Goal: Task Accomplishment & Management: Manage account settings

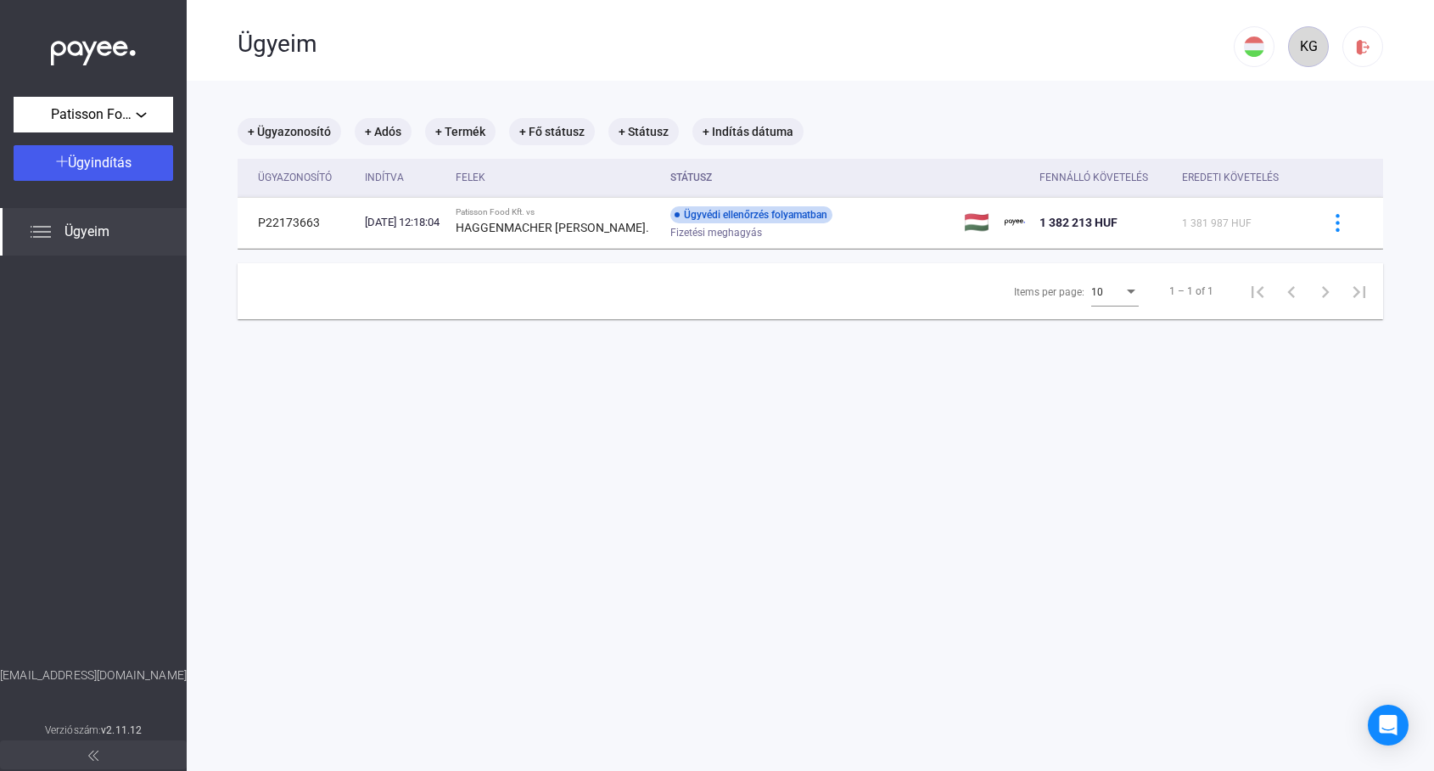
click at [1314, 49] on div "KG" at bounding box center [1308, 46] width 29 height 20
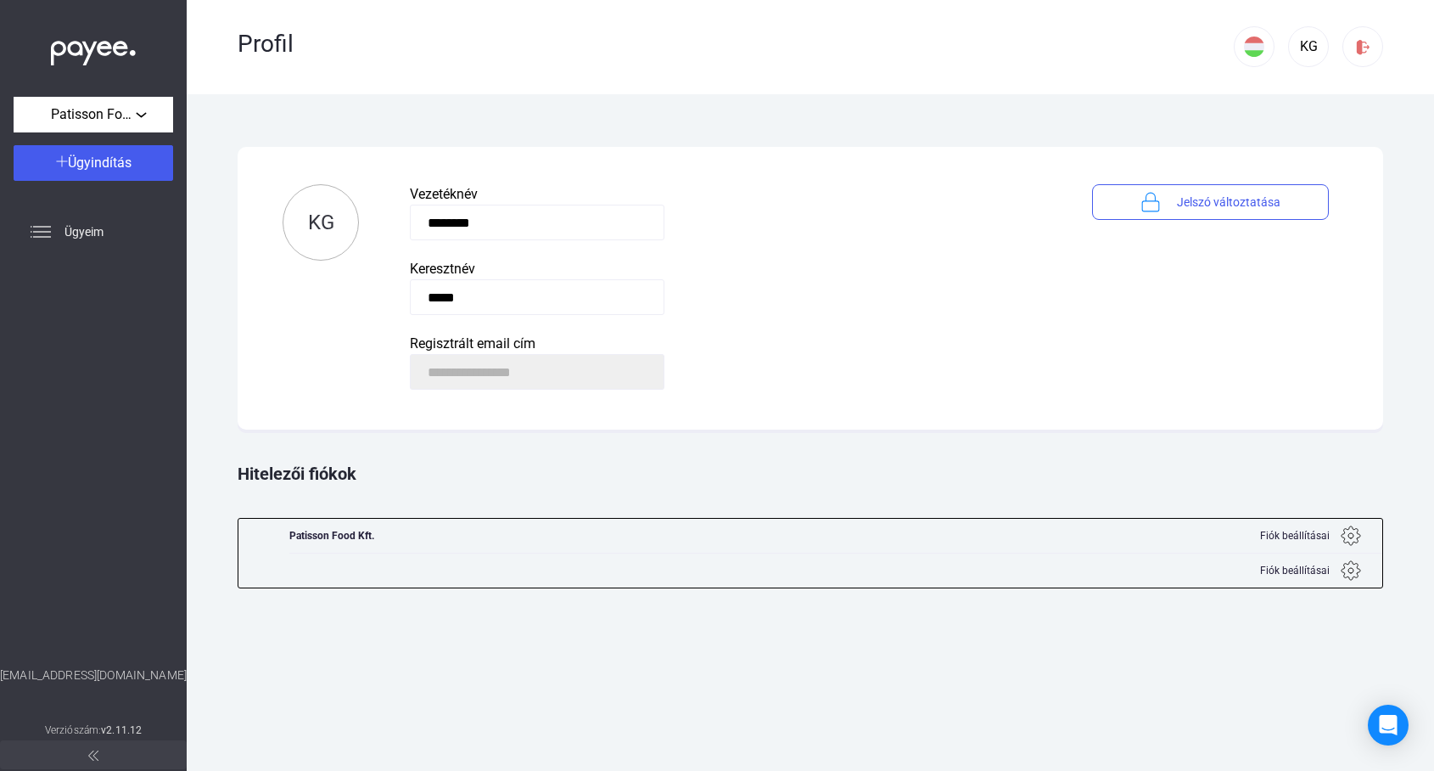
click at [1295, 535] on span "Fiók beállításai" at bounding box center [1295, 535] width 70 height 20
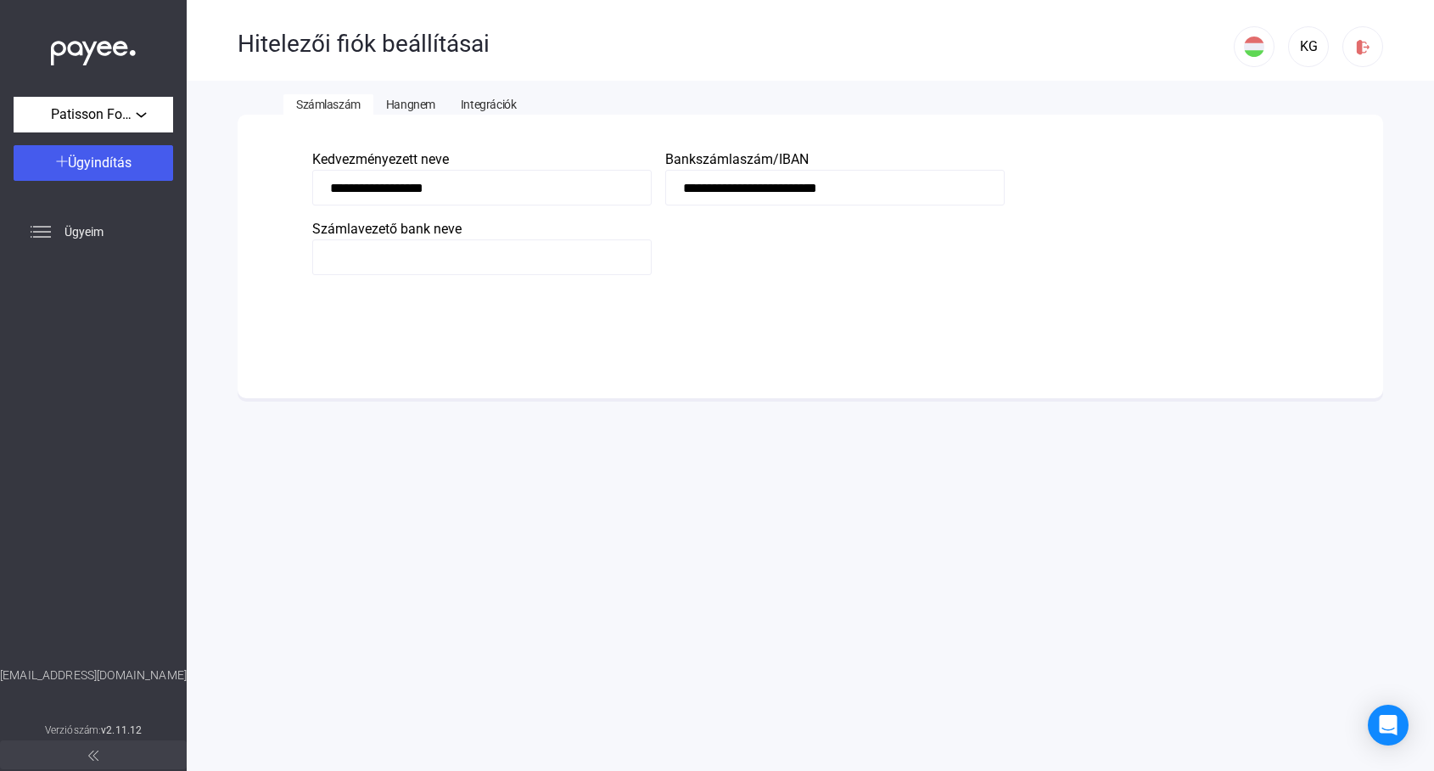
click at [502, 252] on input at bounding box center [482, 257] width 340 height 36
type input "***"
type input "**********"
type input "***"
click at [668, 311] on div "Automatikusan mentve" at bounding box center [810, 308] width 996 height 36
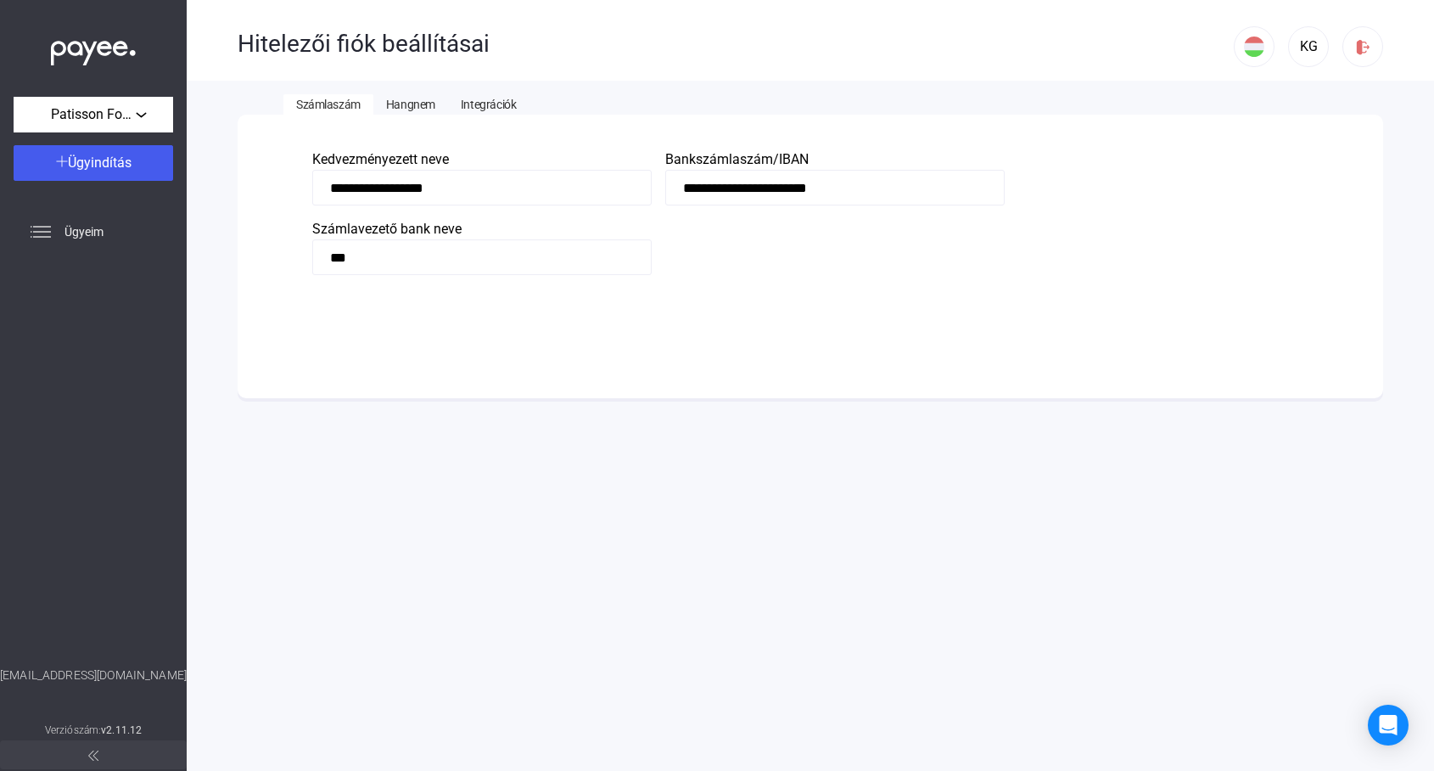
click at [410, 102] on span "Hangnem" at bounding box center [410, 105] width 49 height 14
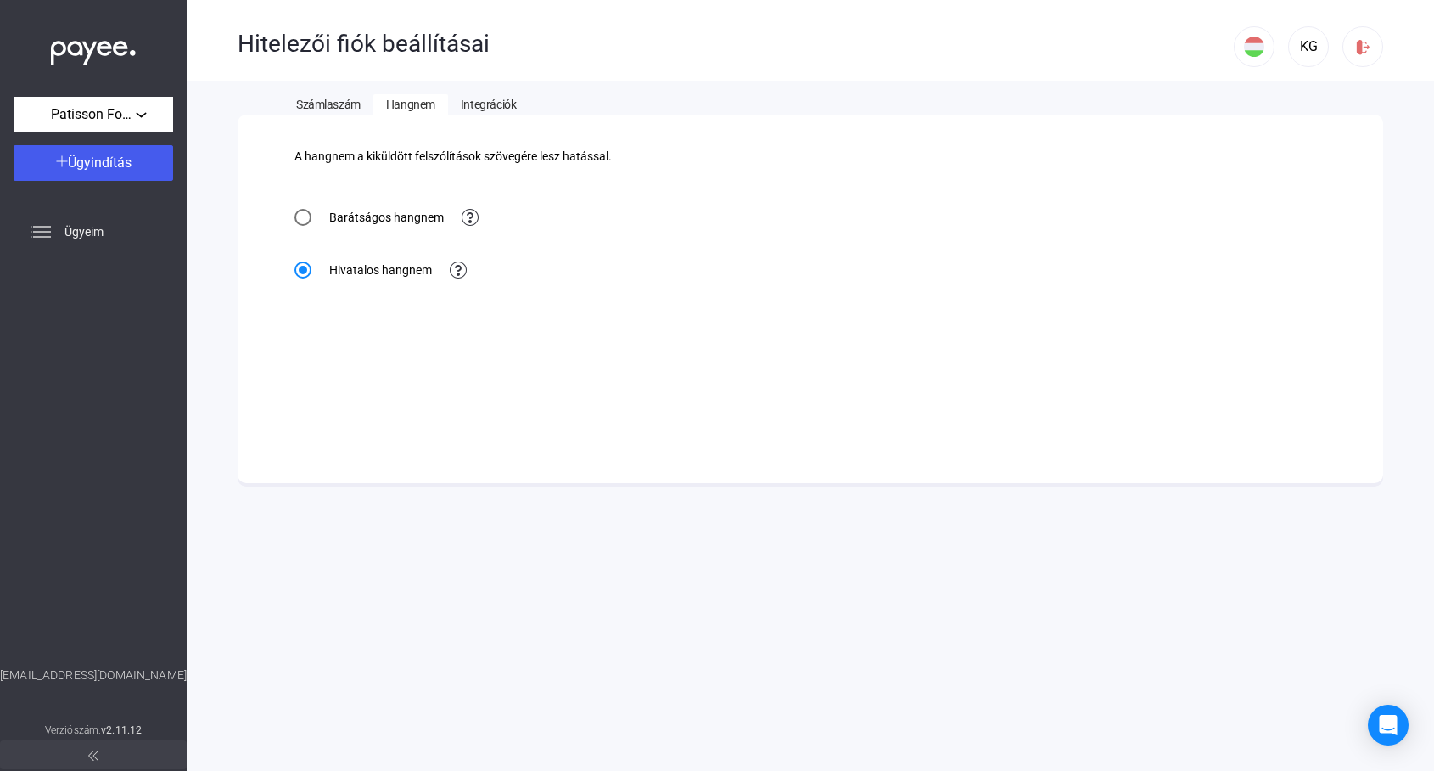
click at [303, 218] on span at bounding box center [303, 217] width 17 height 17
click at [492, 105] on span "Integrációk" at bounding box center [488, 105] width 55 height 14
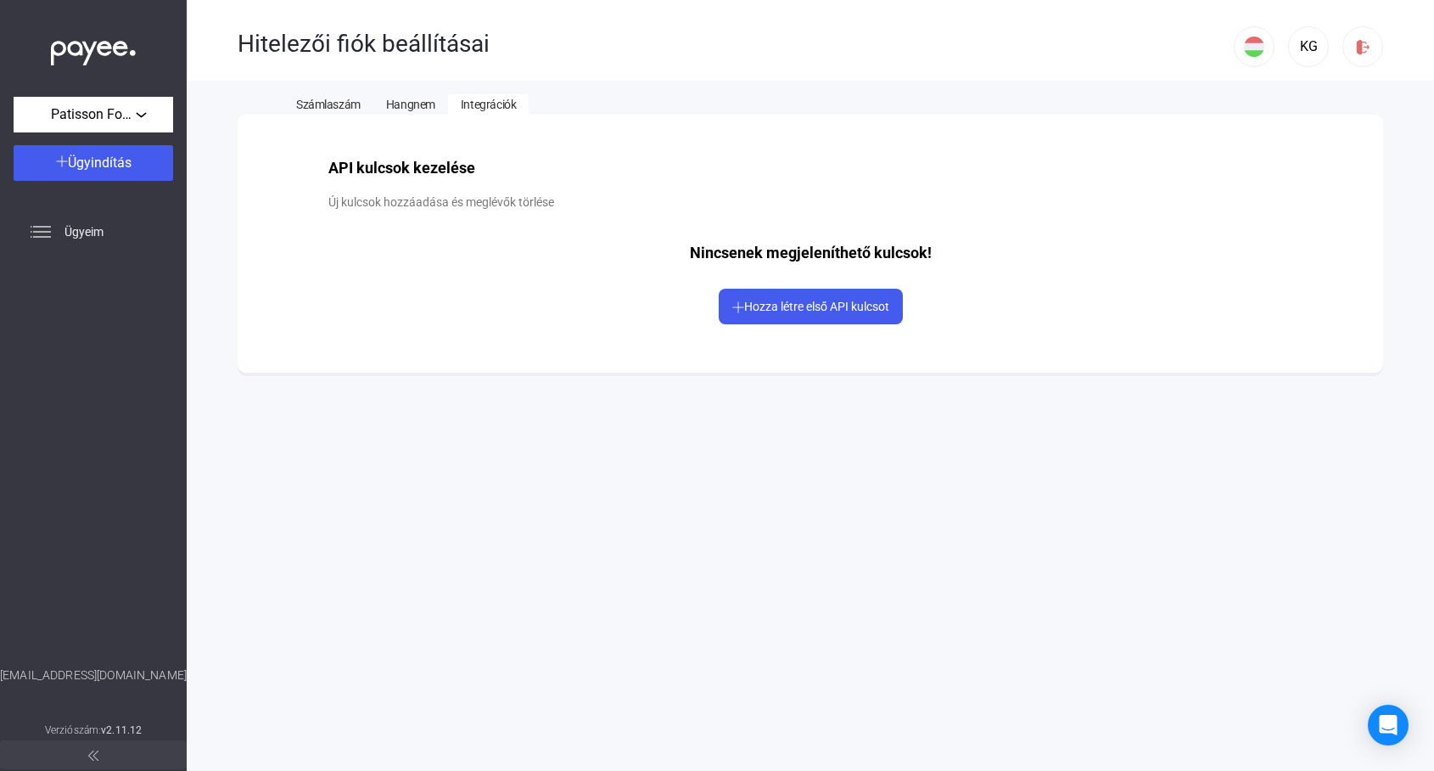
click at [788, 306] on span "Hozza létre első API kulcsot" at bounding box center [816, 307] width 145 height 14
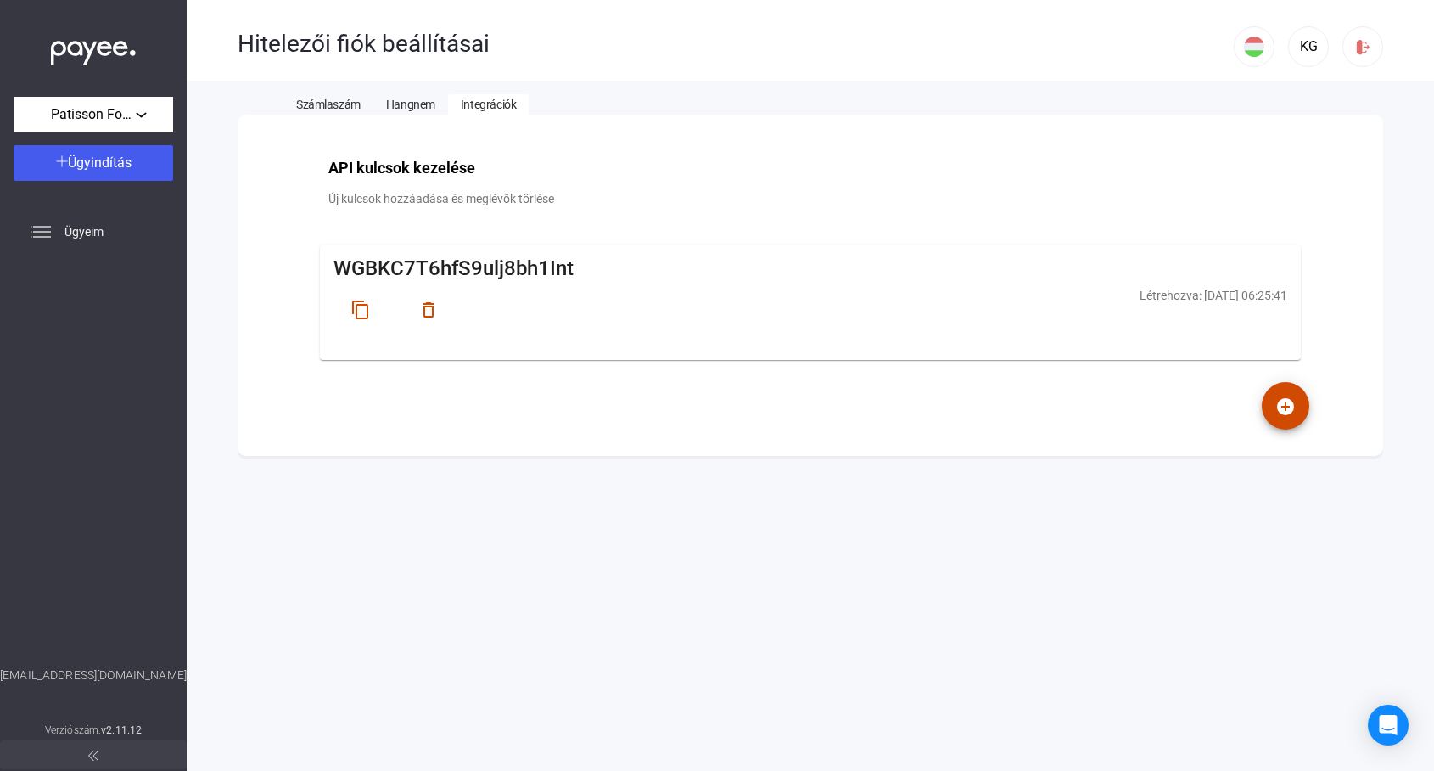
click at [360, 307] on mat-icon "content_copy" at bounding box center [361, 310] width 20 height 20
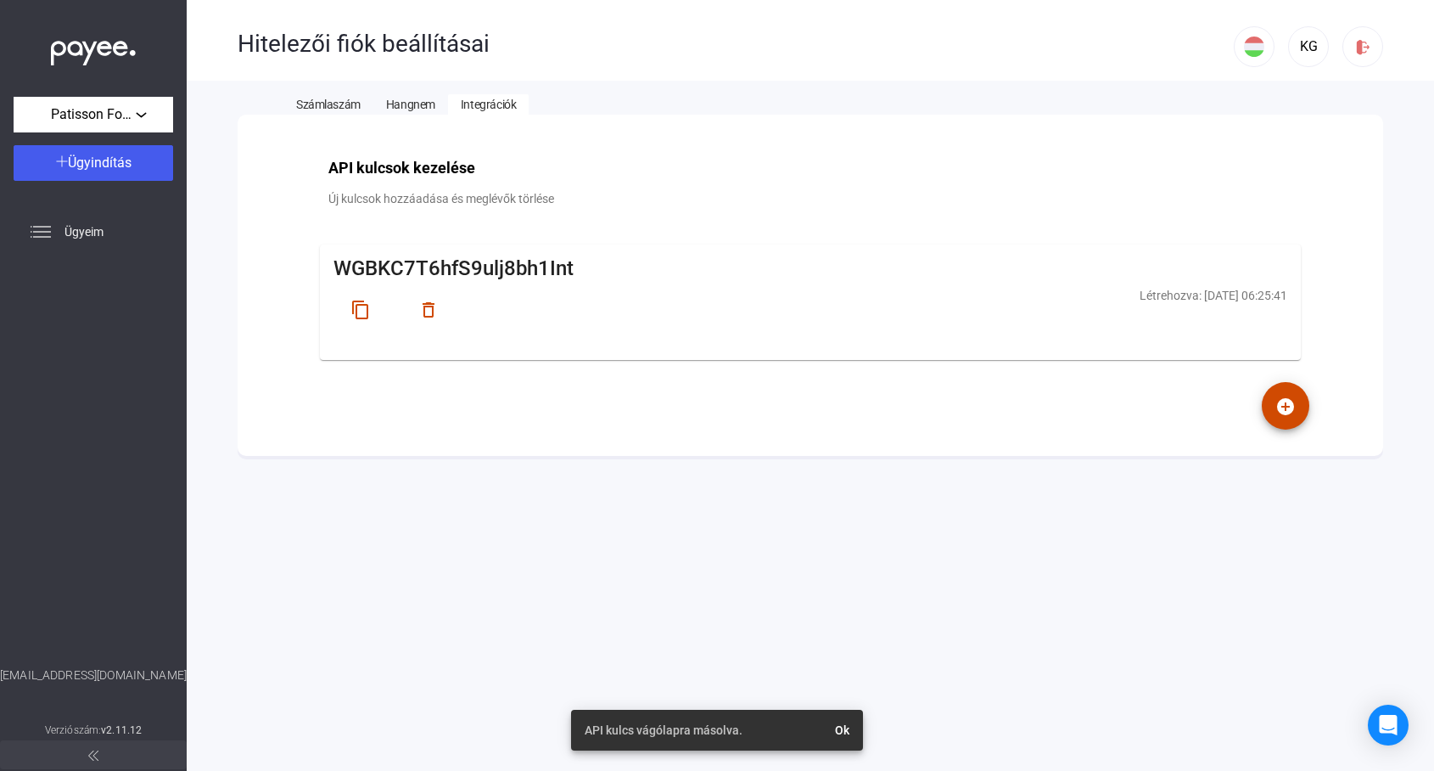
click at [1287, 403] on mat-icon "add_circle" at bounding box center [1286, 406] width 20 height 20
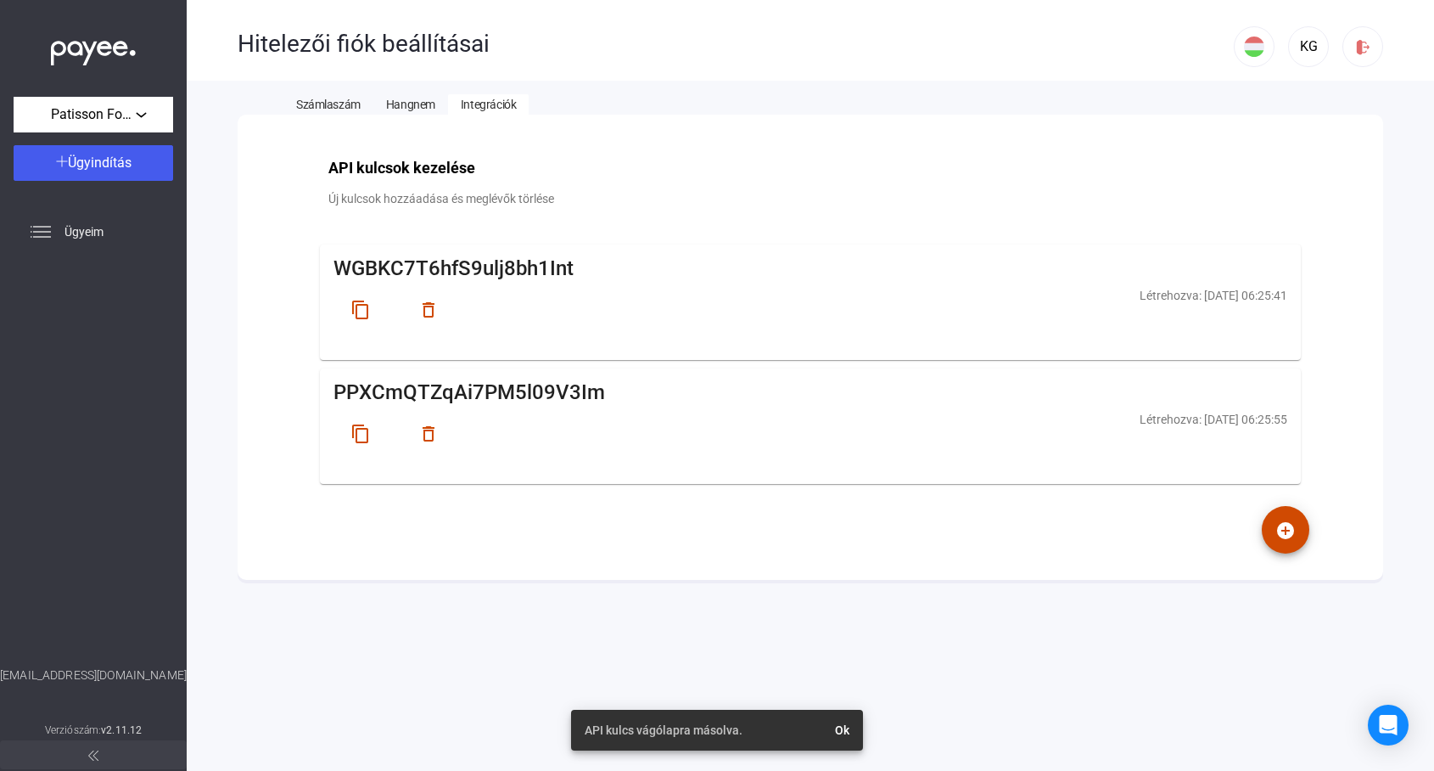
click at [428, 431] on mat-icon "delete_outline" at bounding box center [428, 434] width 20 height 20
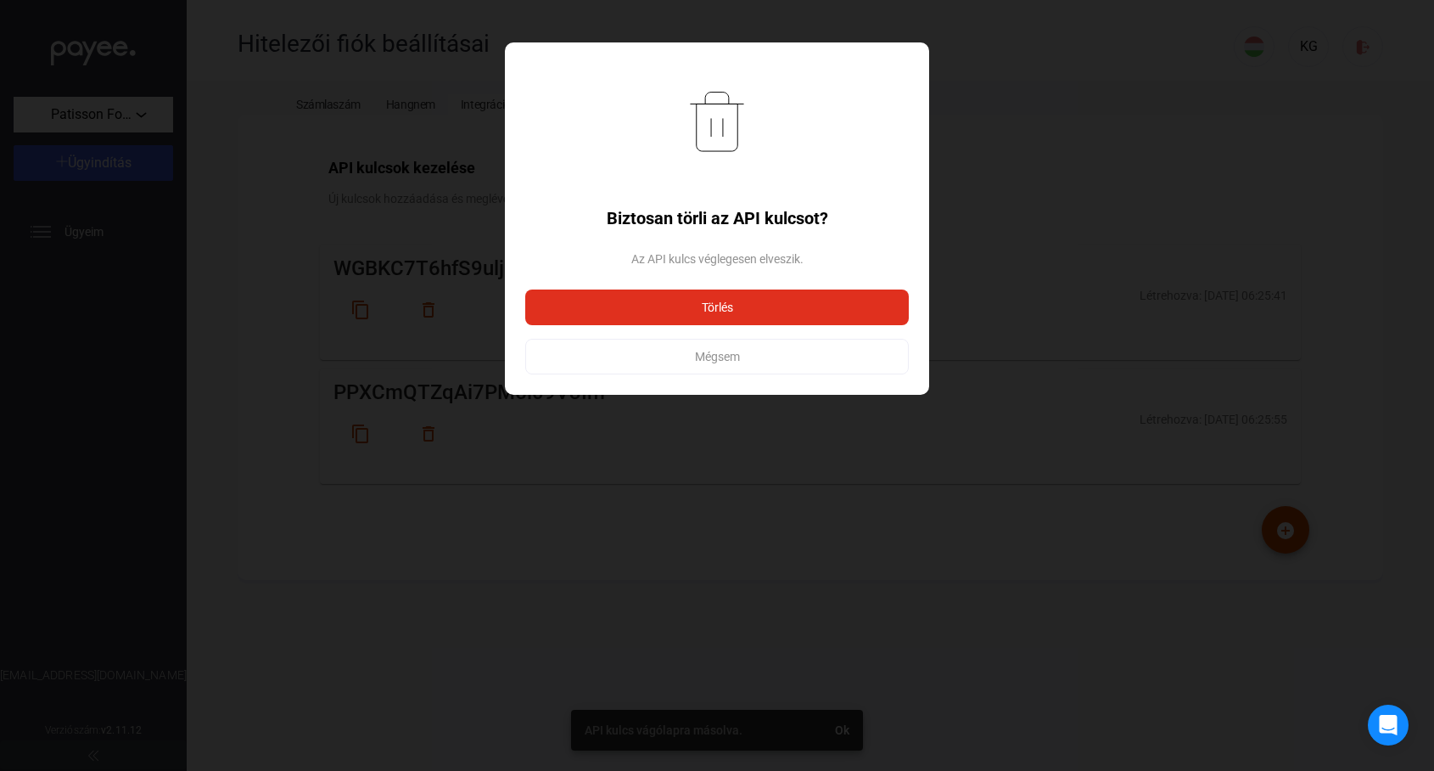
click at [721, 300] on span "Törlés" at bounding box center [717, 307] width 31 height 14
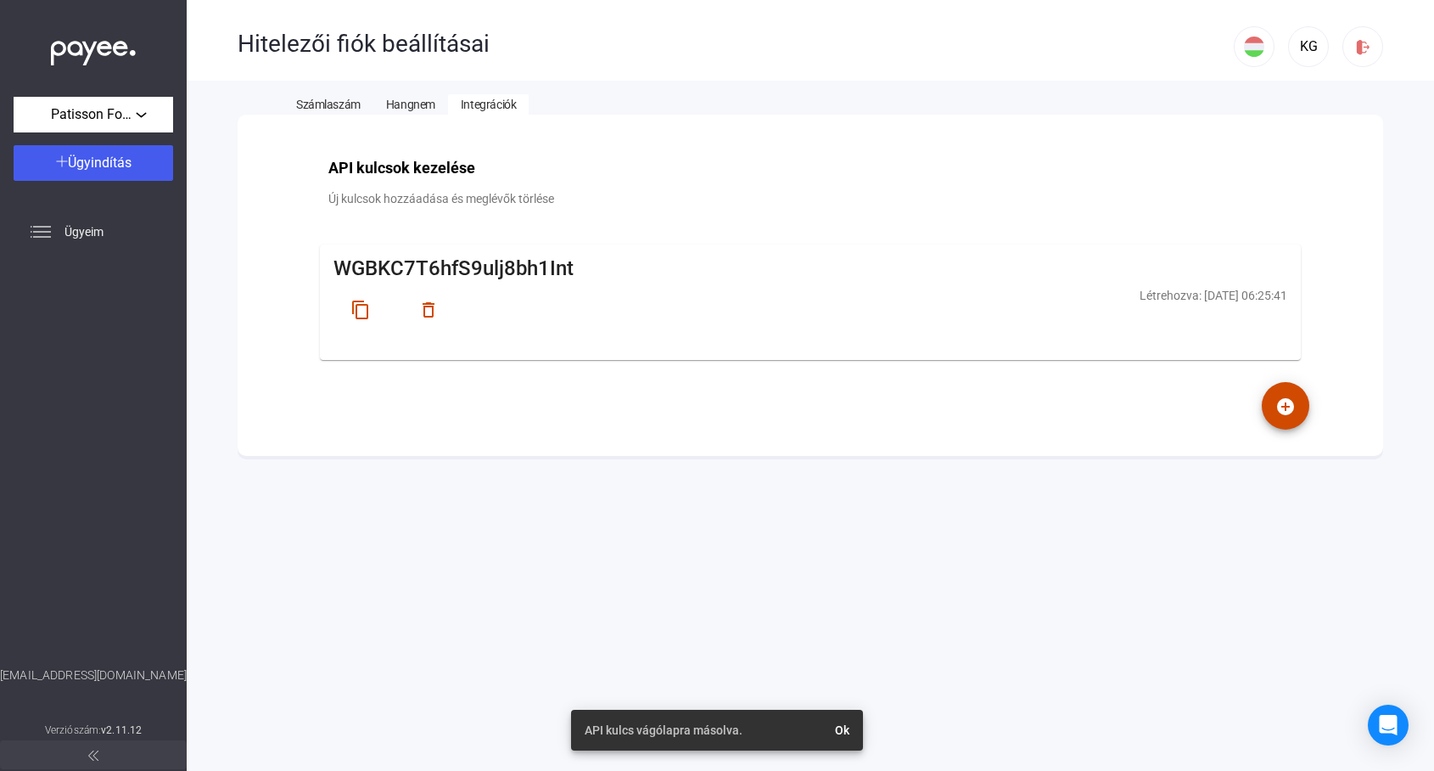
click at [360, 308] on mat-icon "content_copy" at bounding box center [361, 310] width 20 height 20
click at [1290, 408] on mat-icon "add_circle" at bounding box center [1286, 406] width 20 height 20
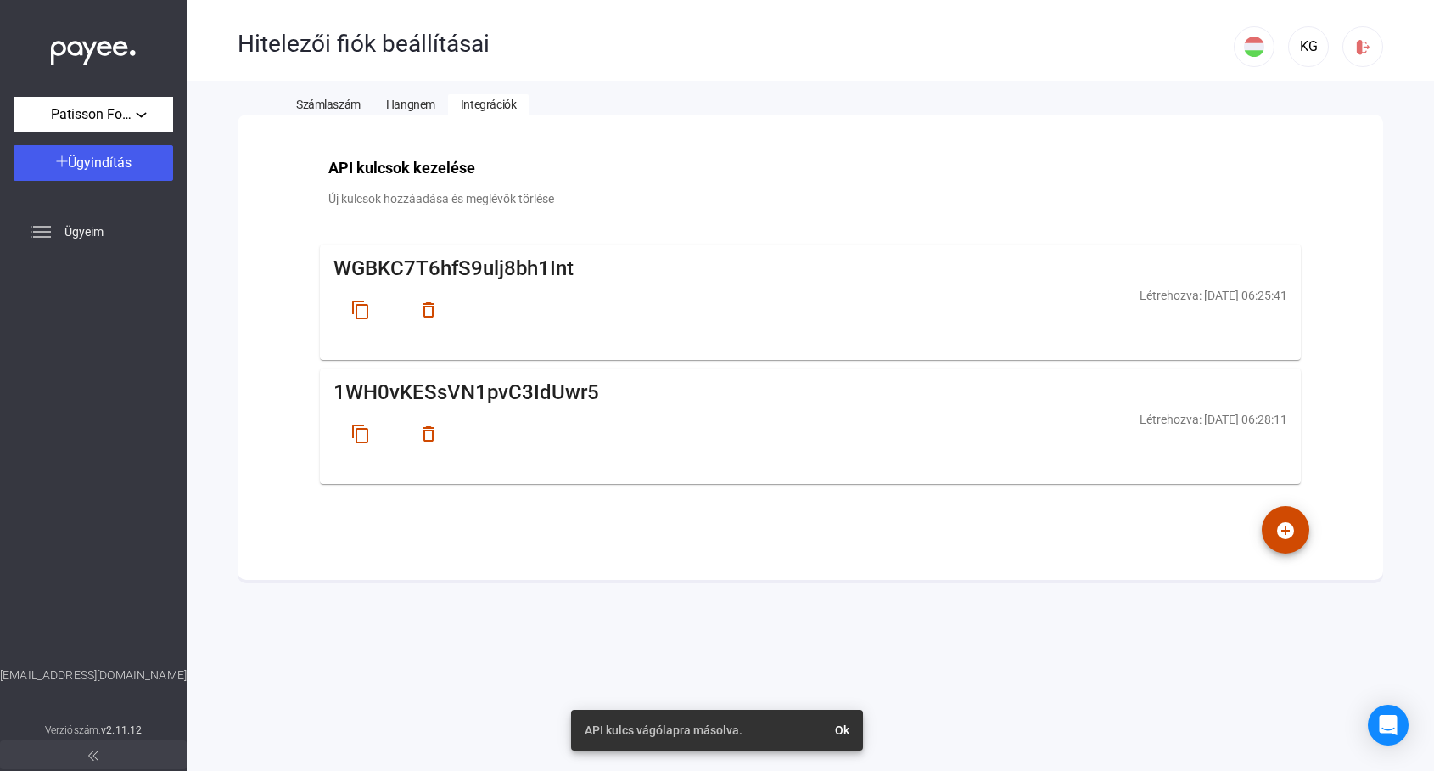
click at [432, 429] on mat-icon "delete_outline" at bounding box center [428, 434] width 20 height 20
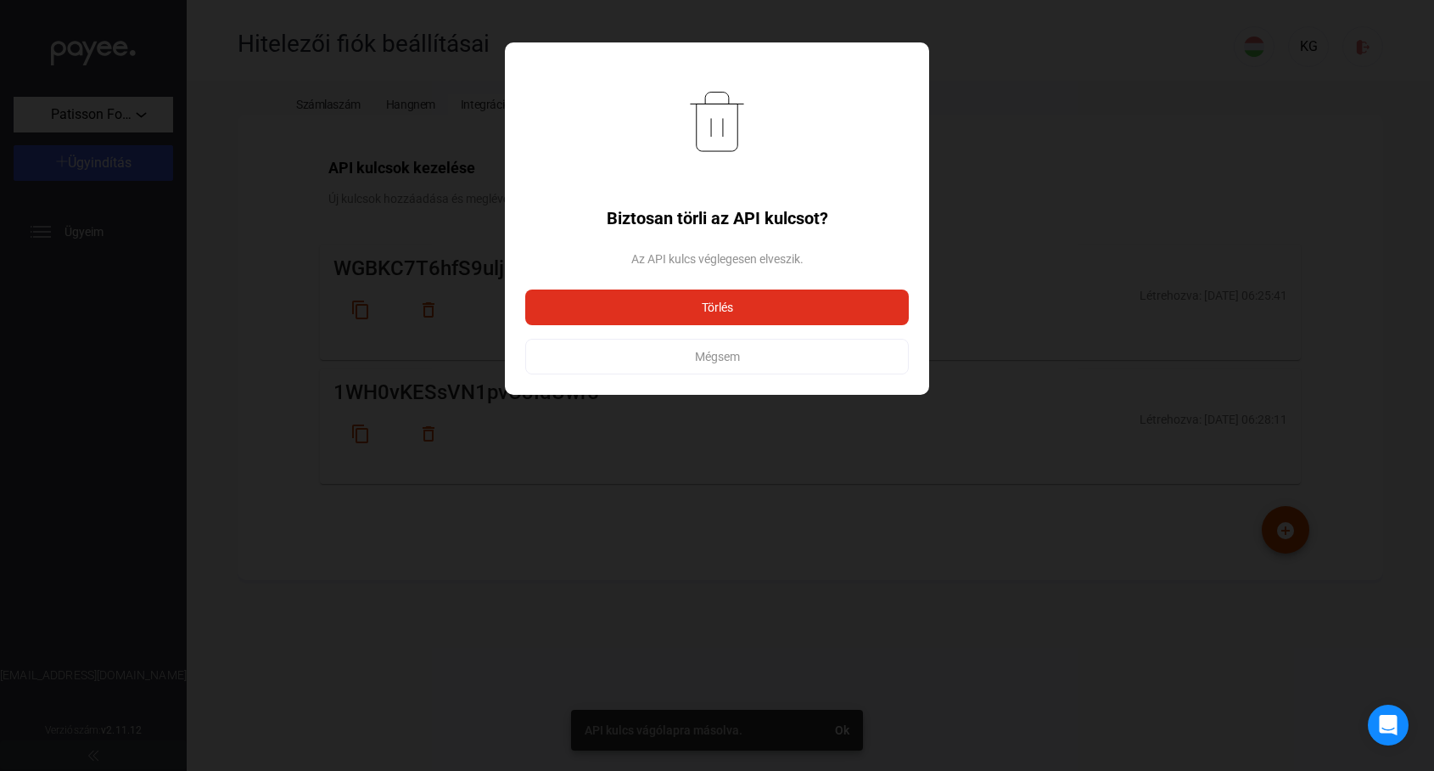
click at [640, 299] on button "Törlés" at bounding box center [717, 307] width 384 height 36
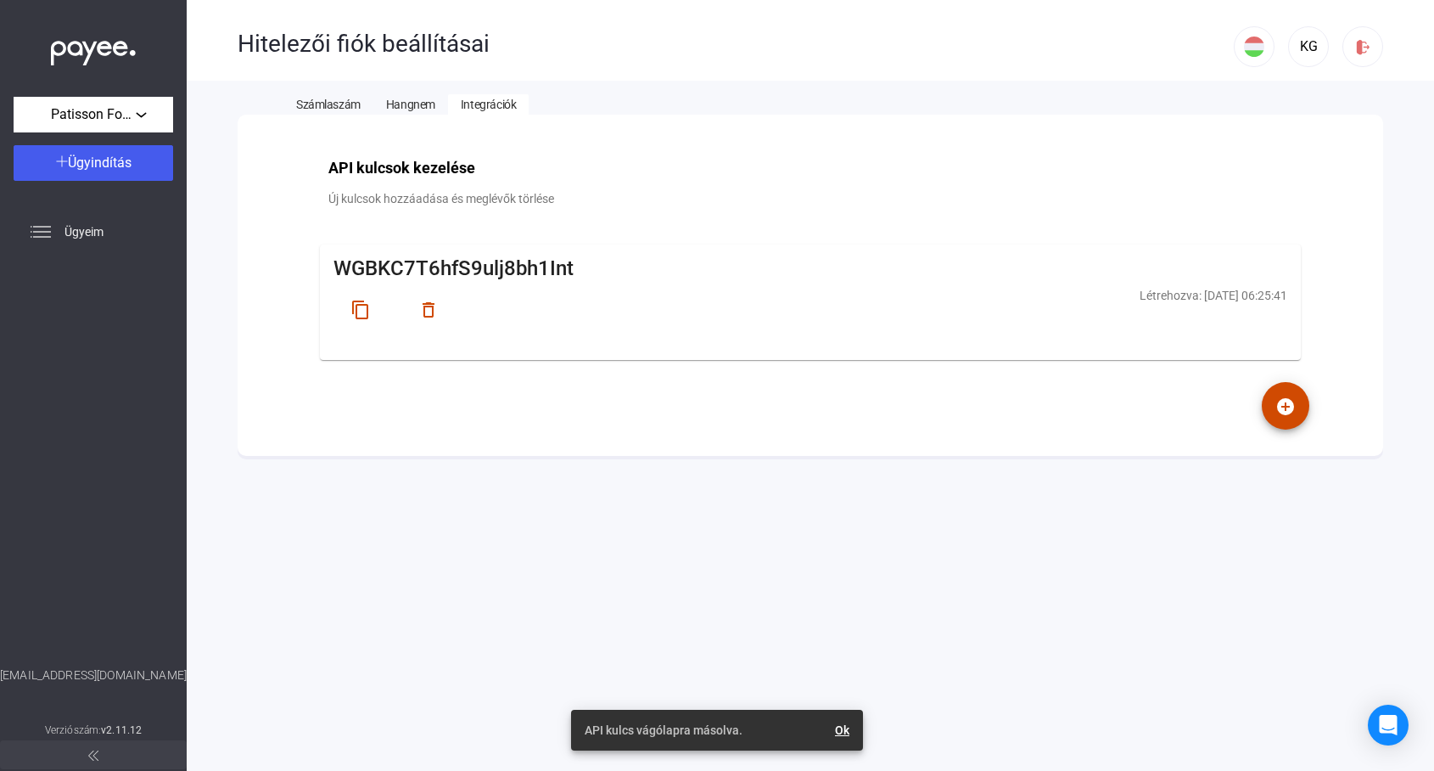
click at [841, 732] on link "Ok" at bounding box center [842, 729] width 14 height 17
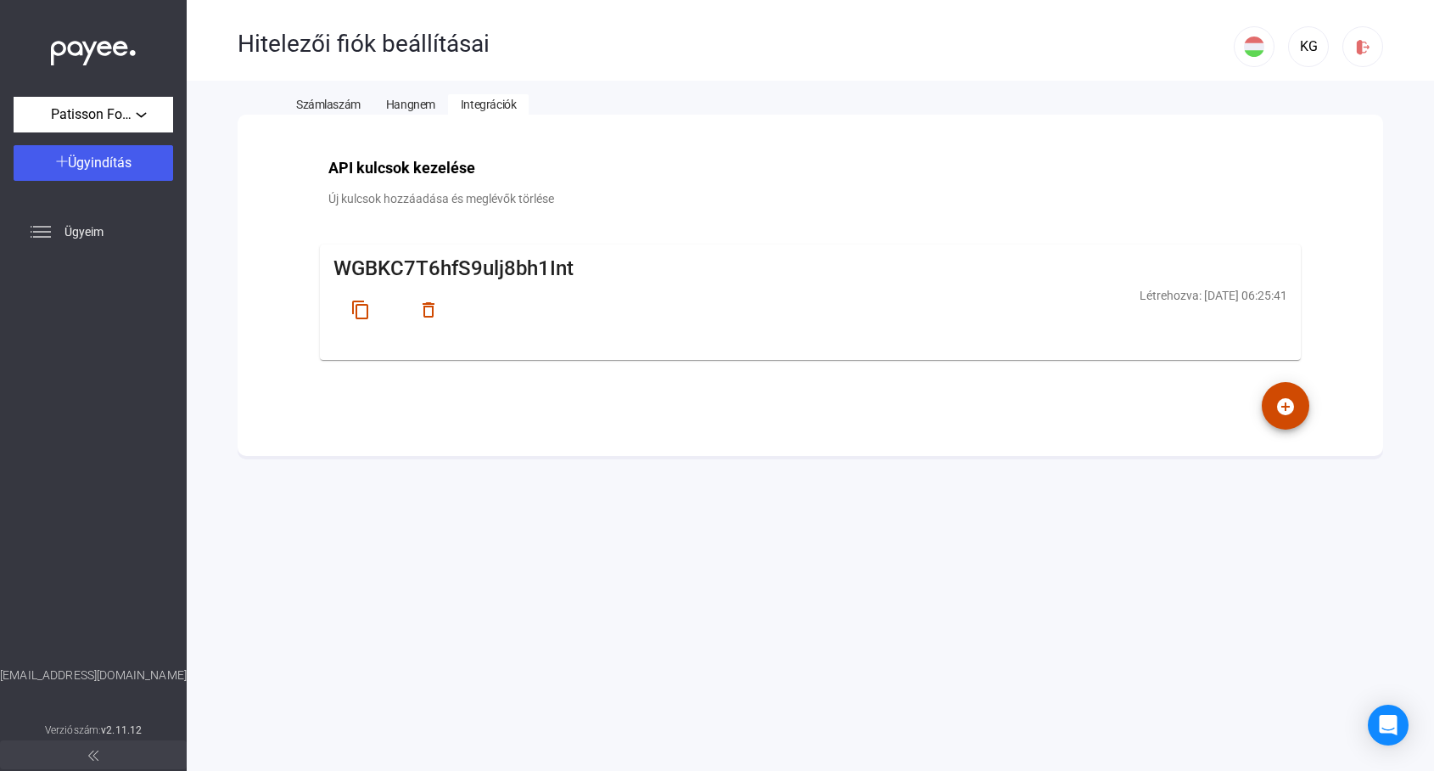
click at [484, 105] on span "Integrációk" at bounding box center [488, 105] width 55 height 14
click at [1312, 40] on div "KG" at bounding box center [1308, 46] width 29 height 20
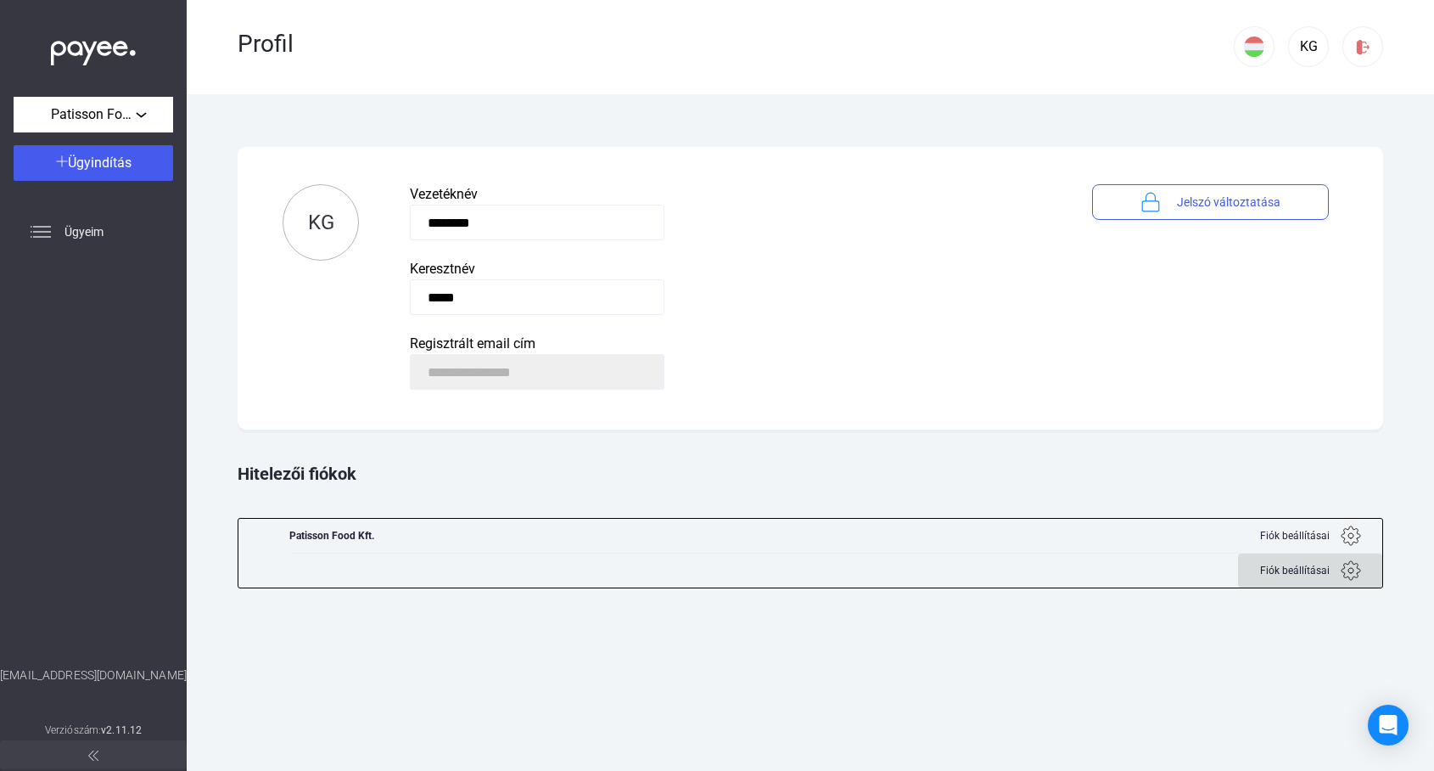
click at [1290, 571] on span "Fiók beállításai" at bounding box center [1295, 570] width 70 height 20
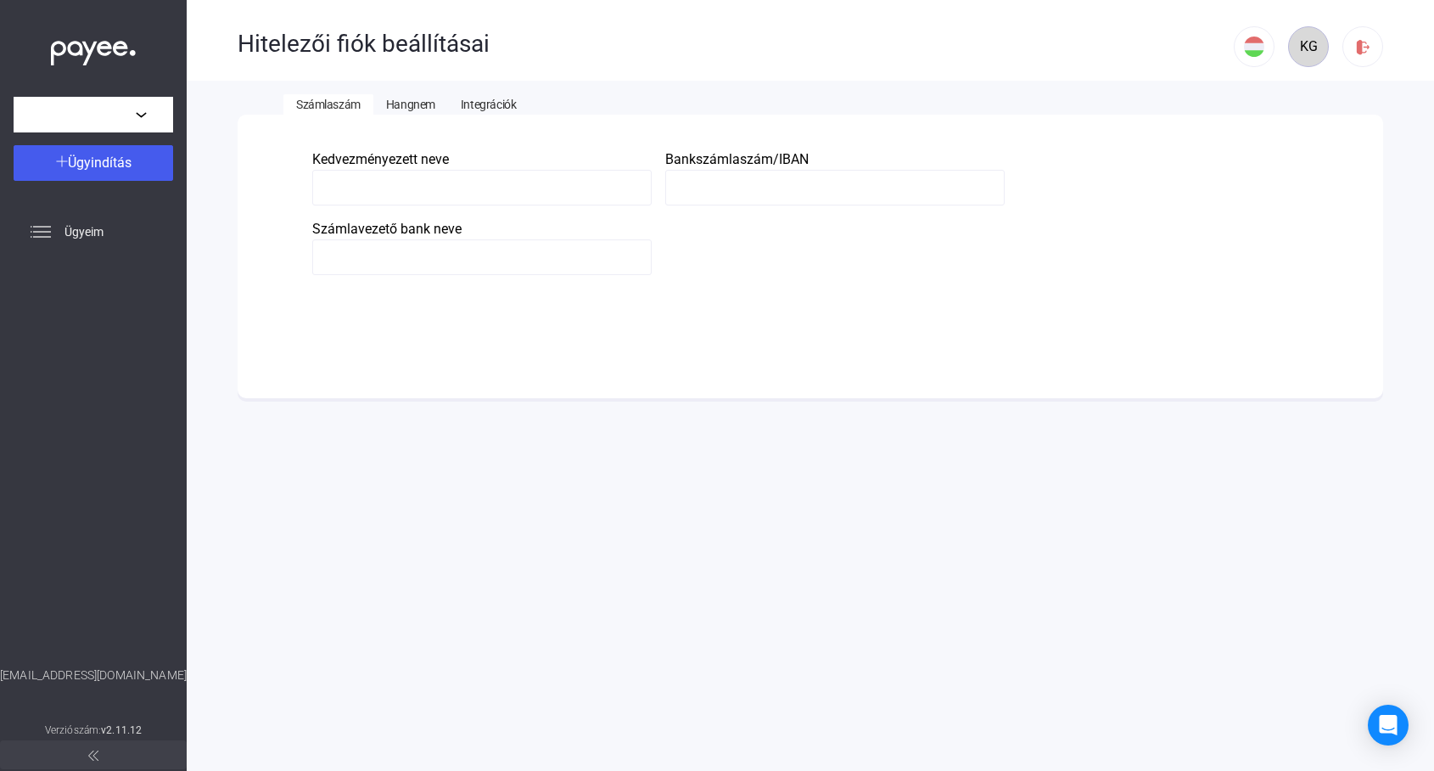
click at [1310, 40] on div "KG" at bounding box center [1308, 46] width 29 height 20
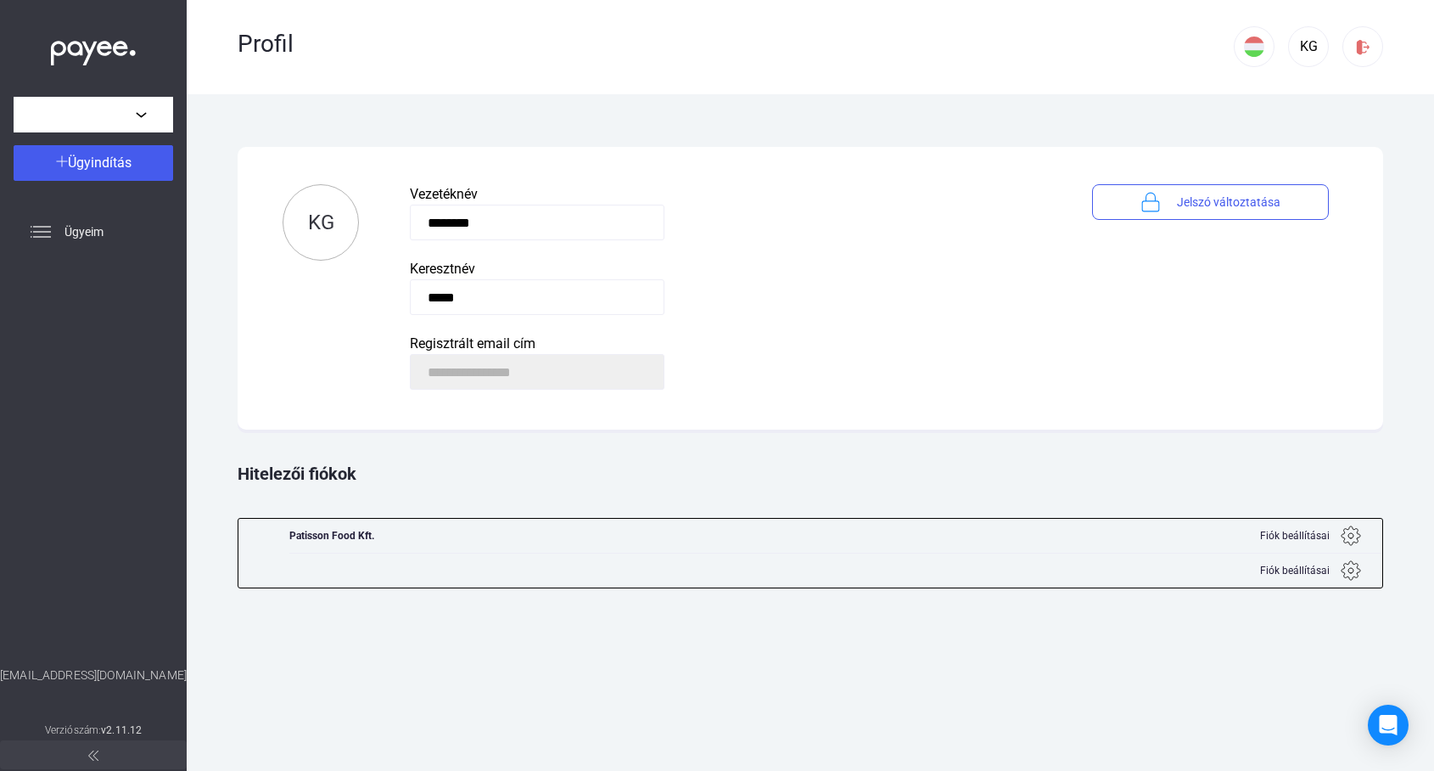
click at [1295, 531] on span "Fiók beállításai" at bounding box center [1295, 535] width 70 height 20
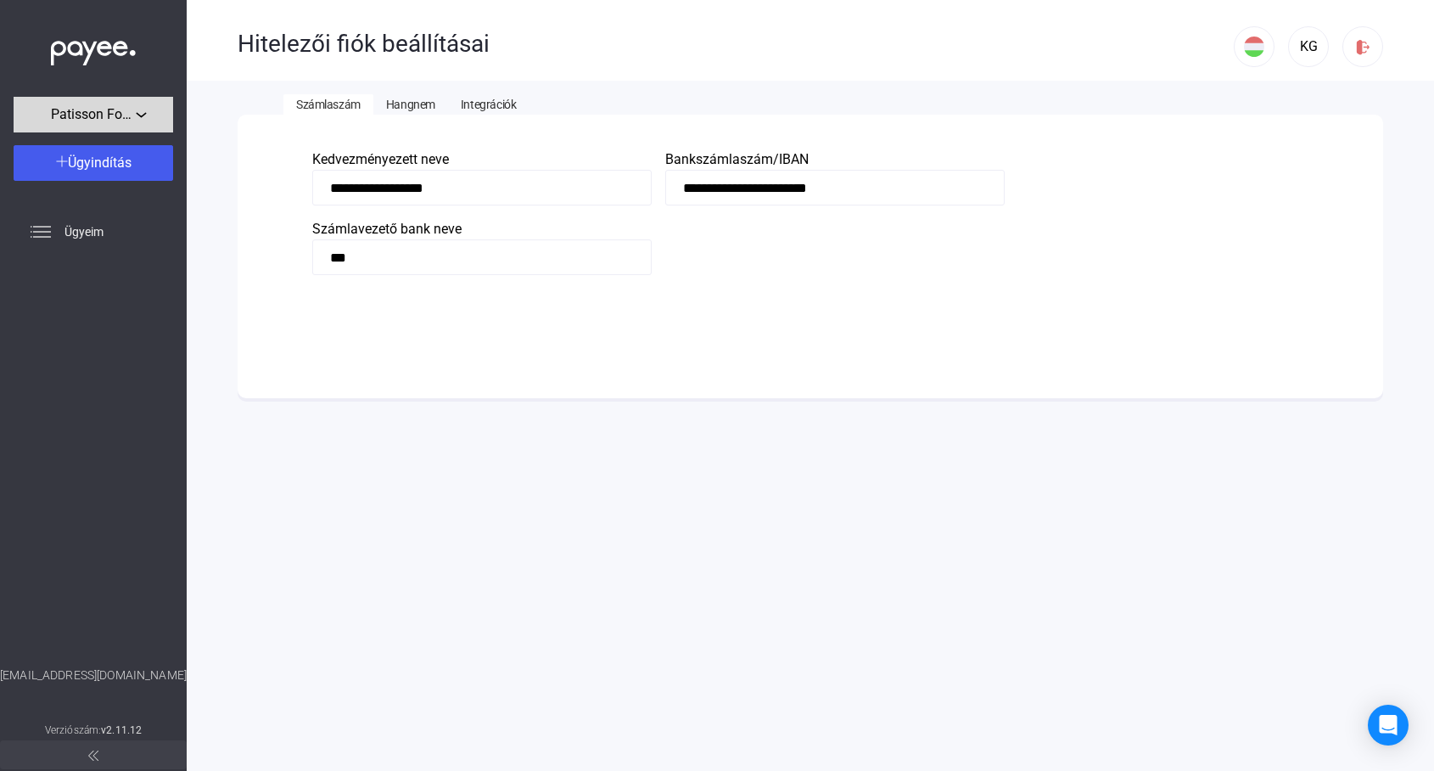
click at [145, 110] on div "Patisson Food Kft." at bounding box center [93, 114] width 149 height 21
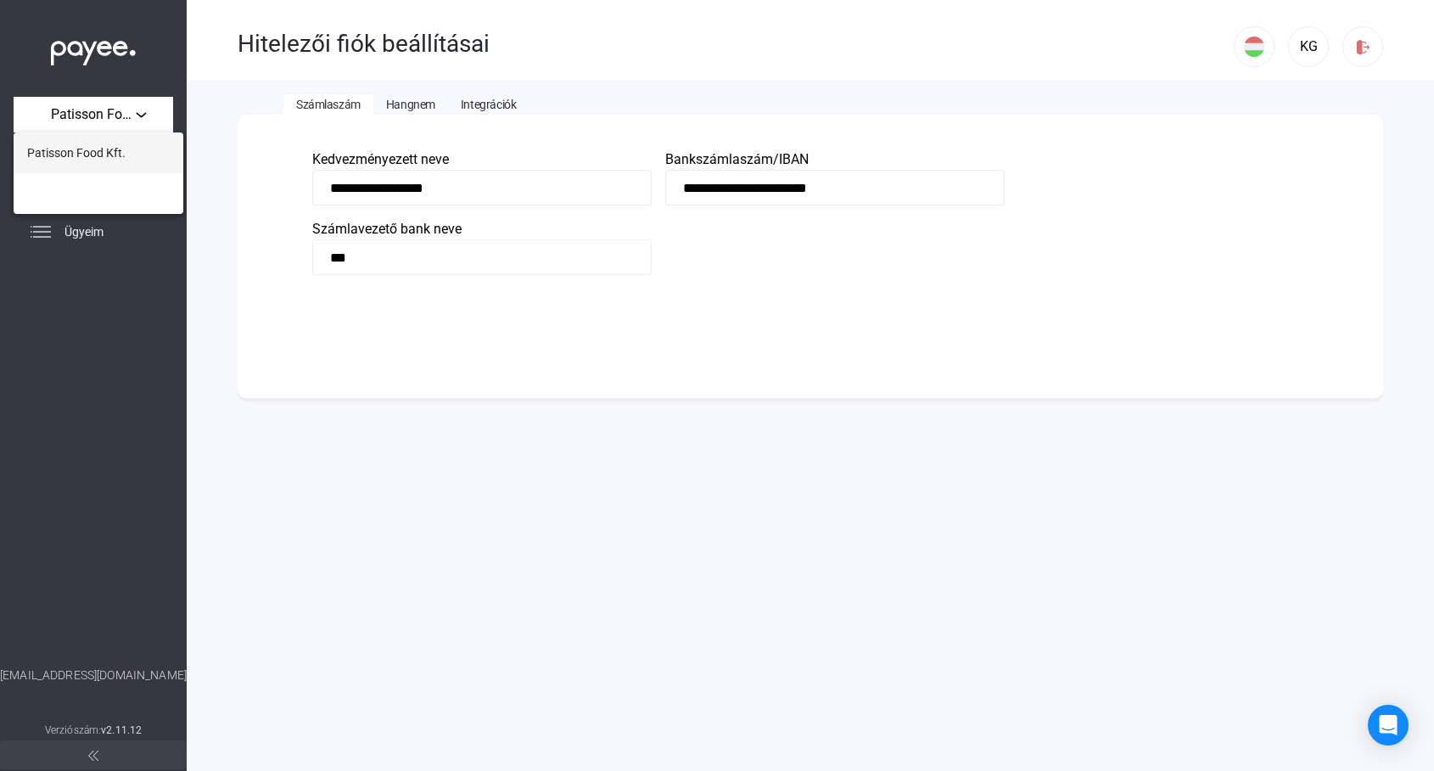
click at [74, 150] on span "Patisson Food Kft." at bounding box center [76, 153] width 98 height 20
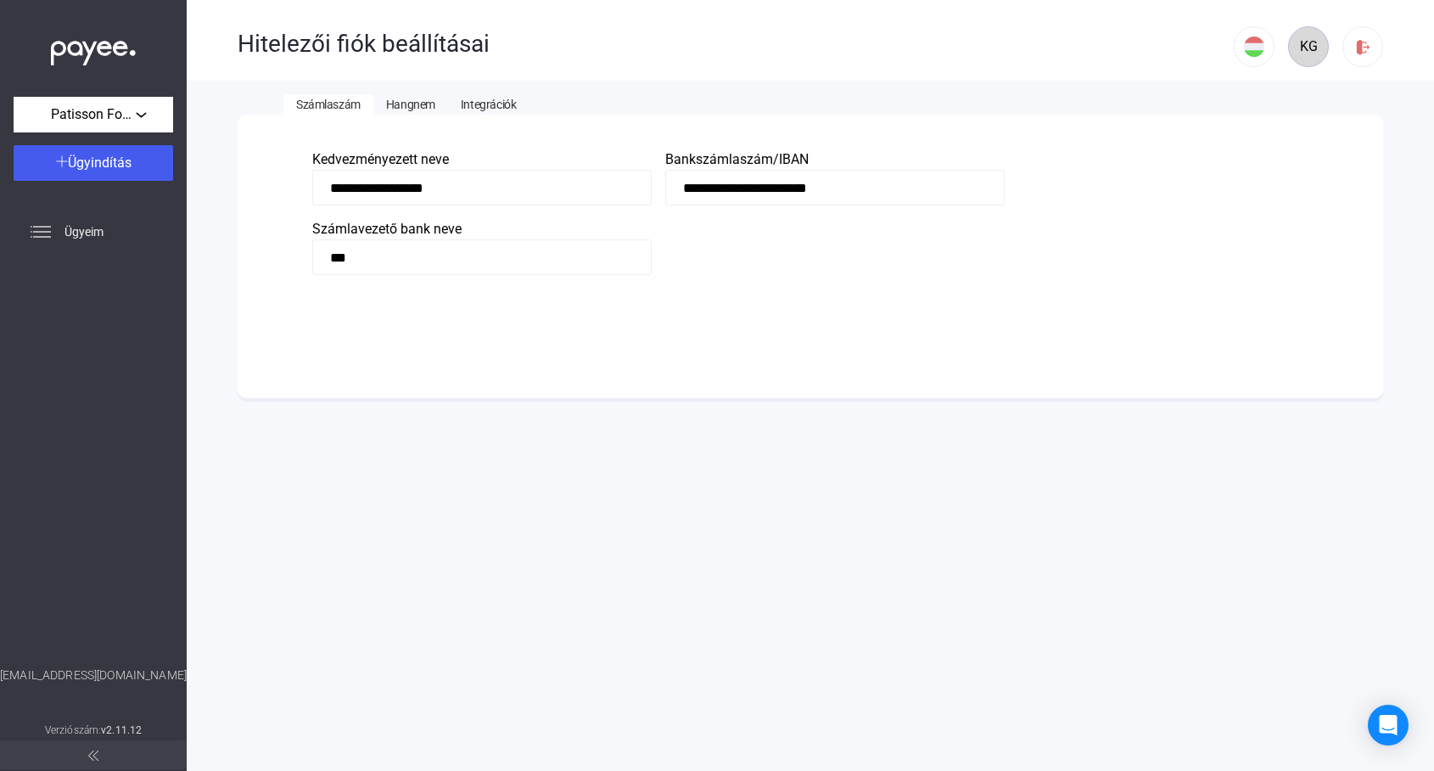
click at [1305, 49] on div "KG" at bounding box center [1308, 46] width 29 height 20
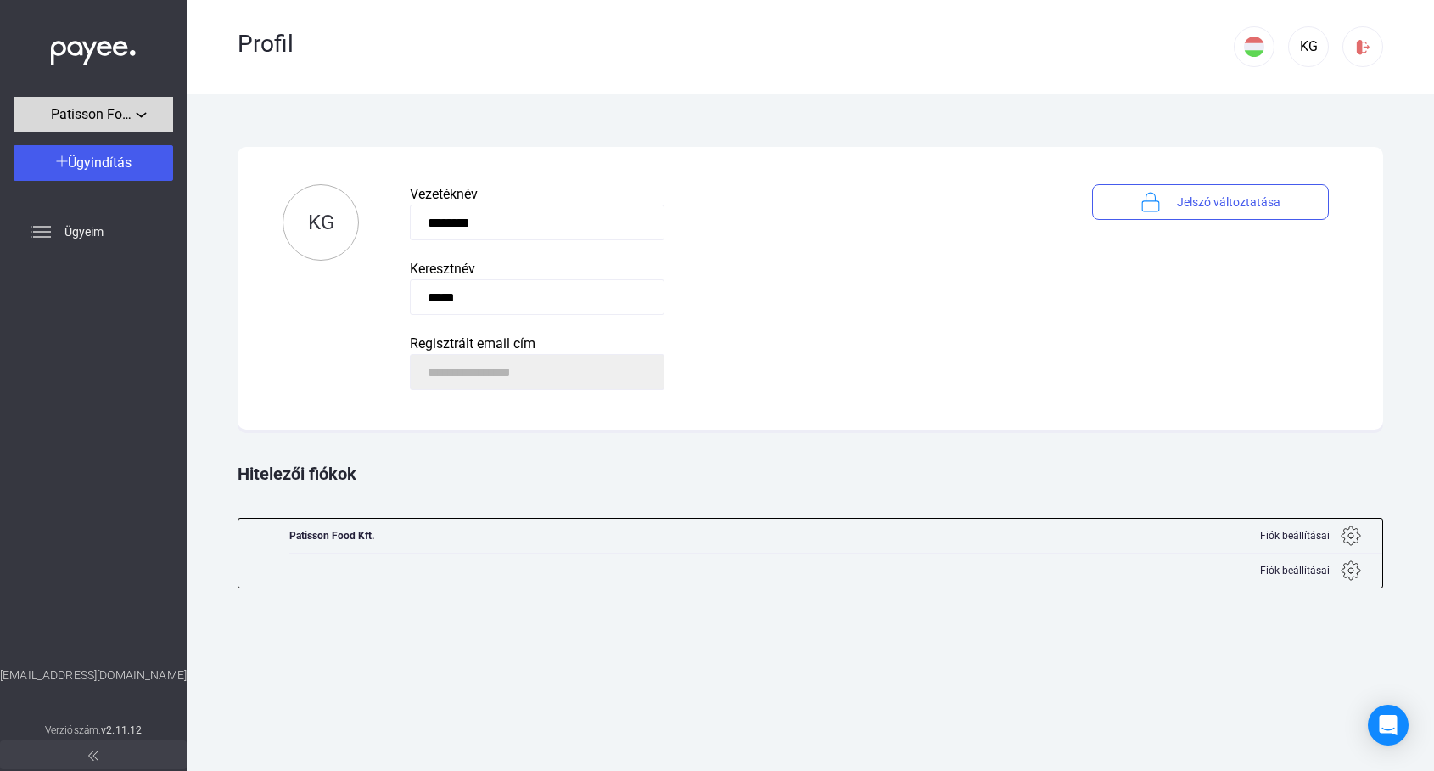
click at [77, 111] on span "Patisson Food Kft." at bounding box center [93, 114] width 85 height 20
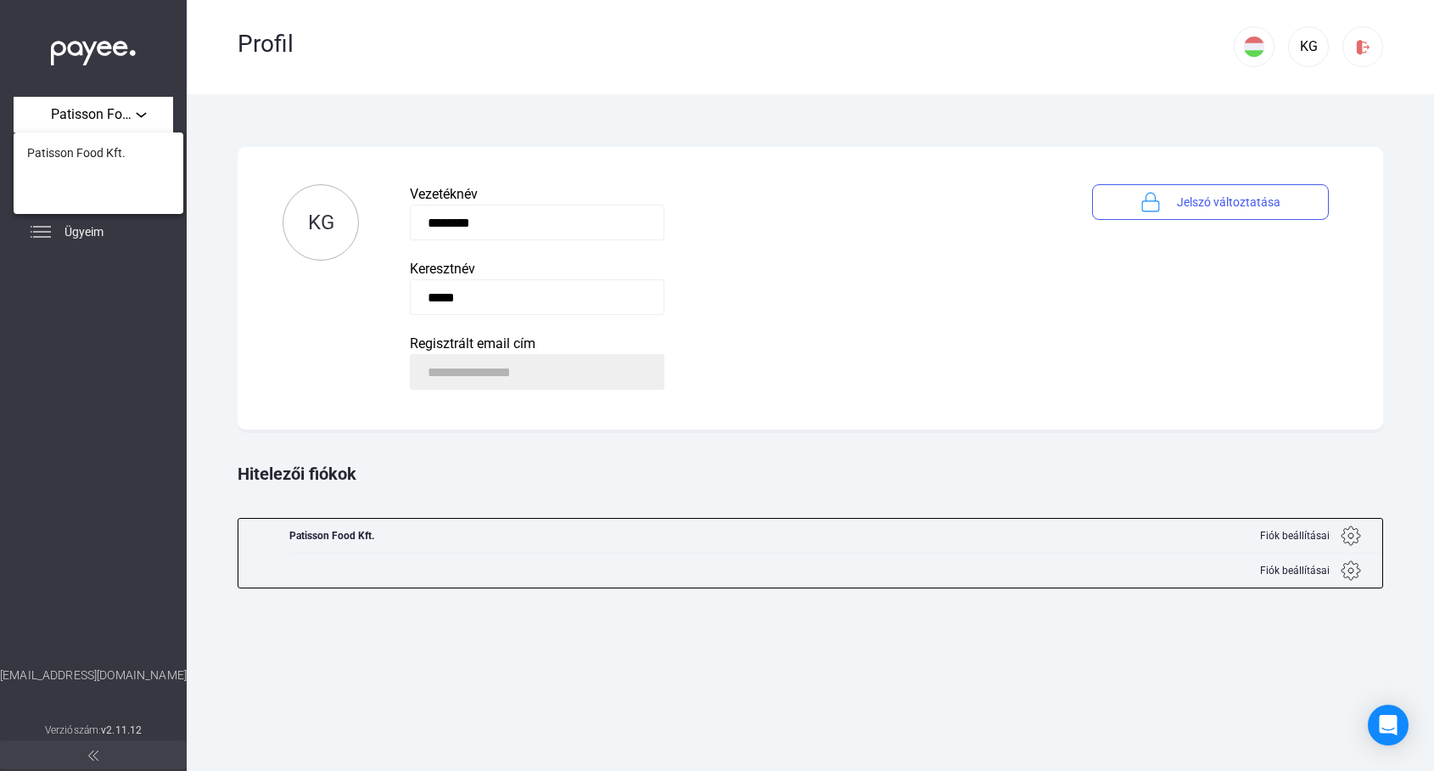
click at [47, 233] on div at bounding box center [717, 385] width 1434 height 771
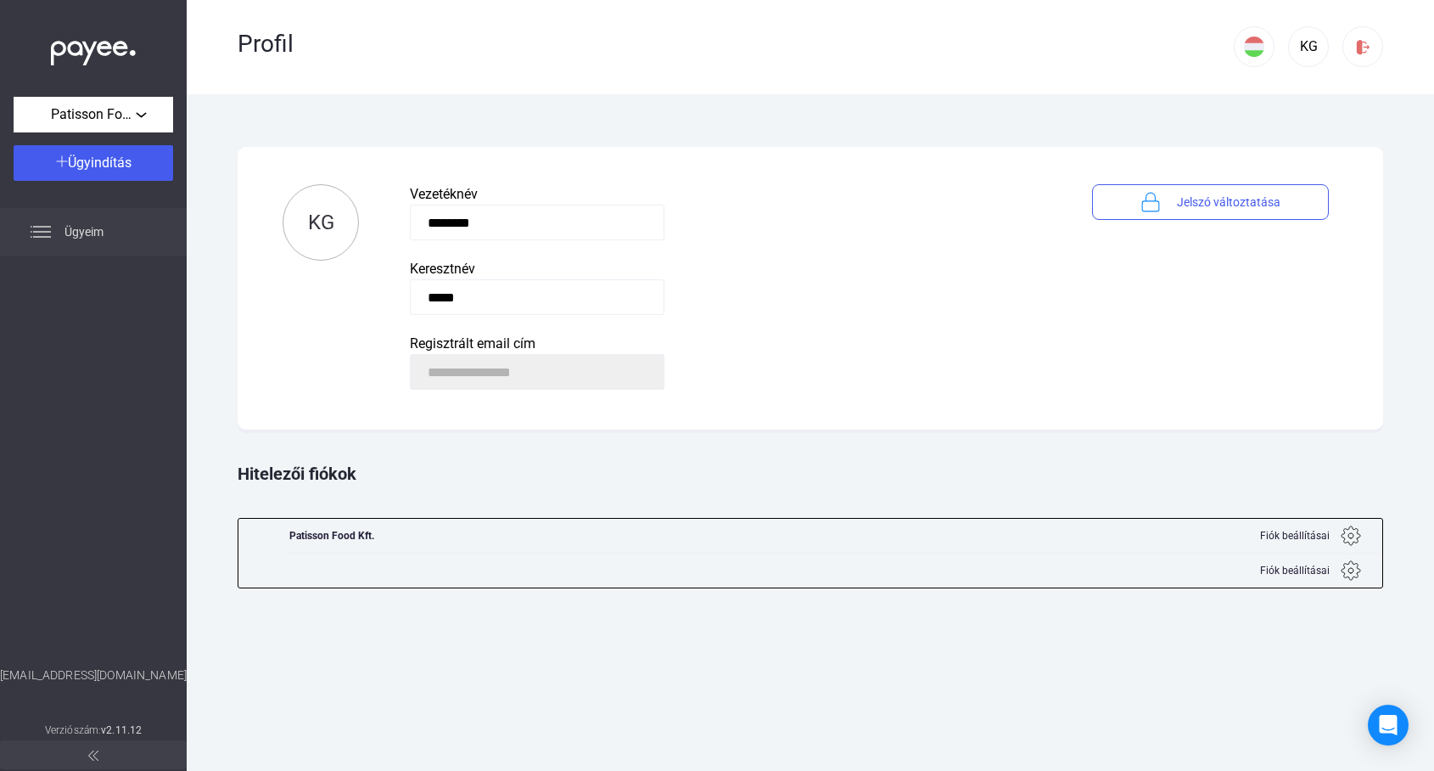
click at [77, 233] on span "Ügyeim" at bounding box center [84, 232] width 39 height 20
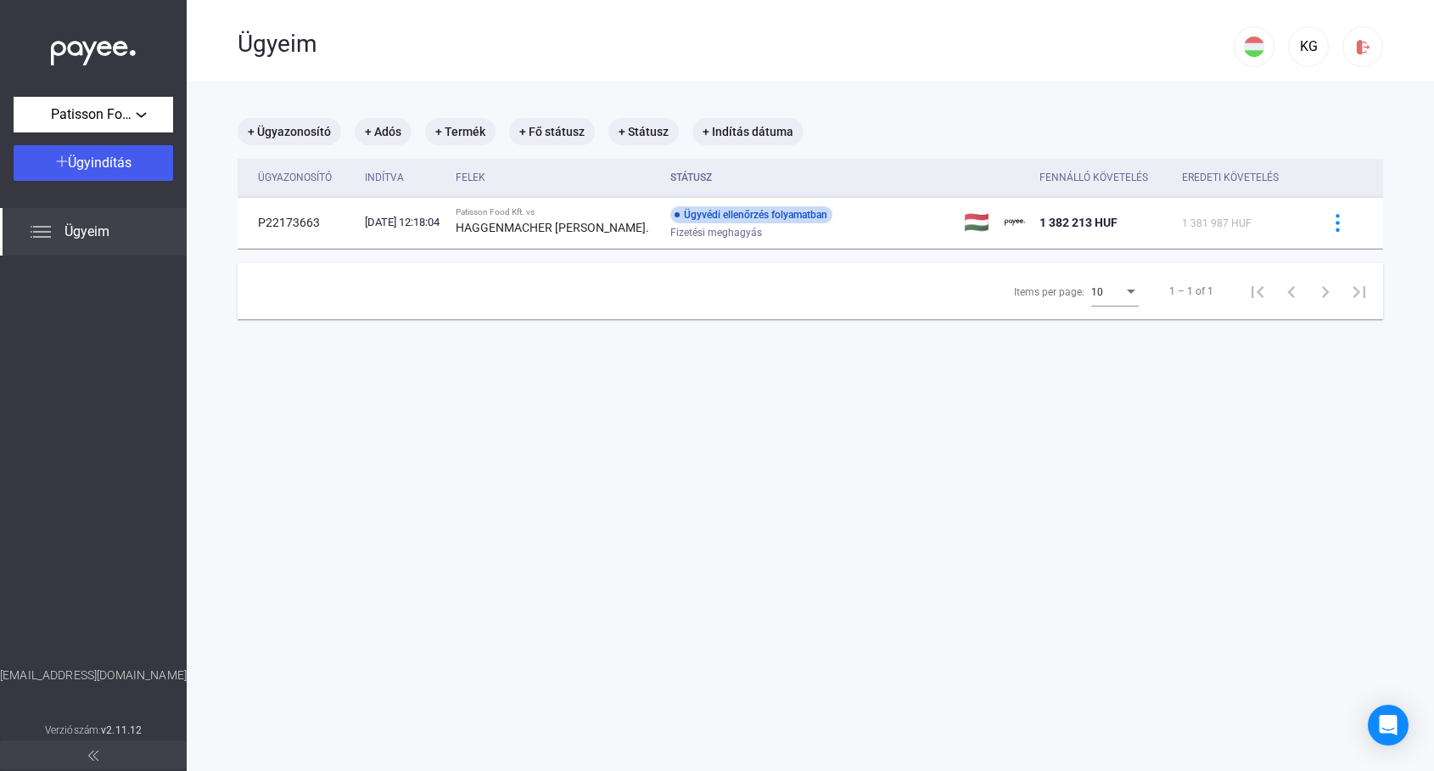
click at [93, 755] on img at bounding box center [93, 755] width 10 height 10
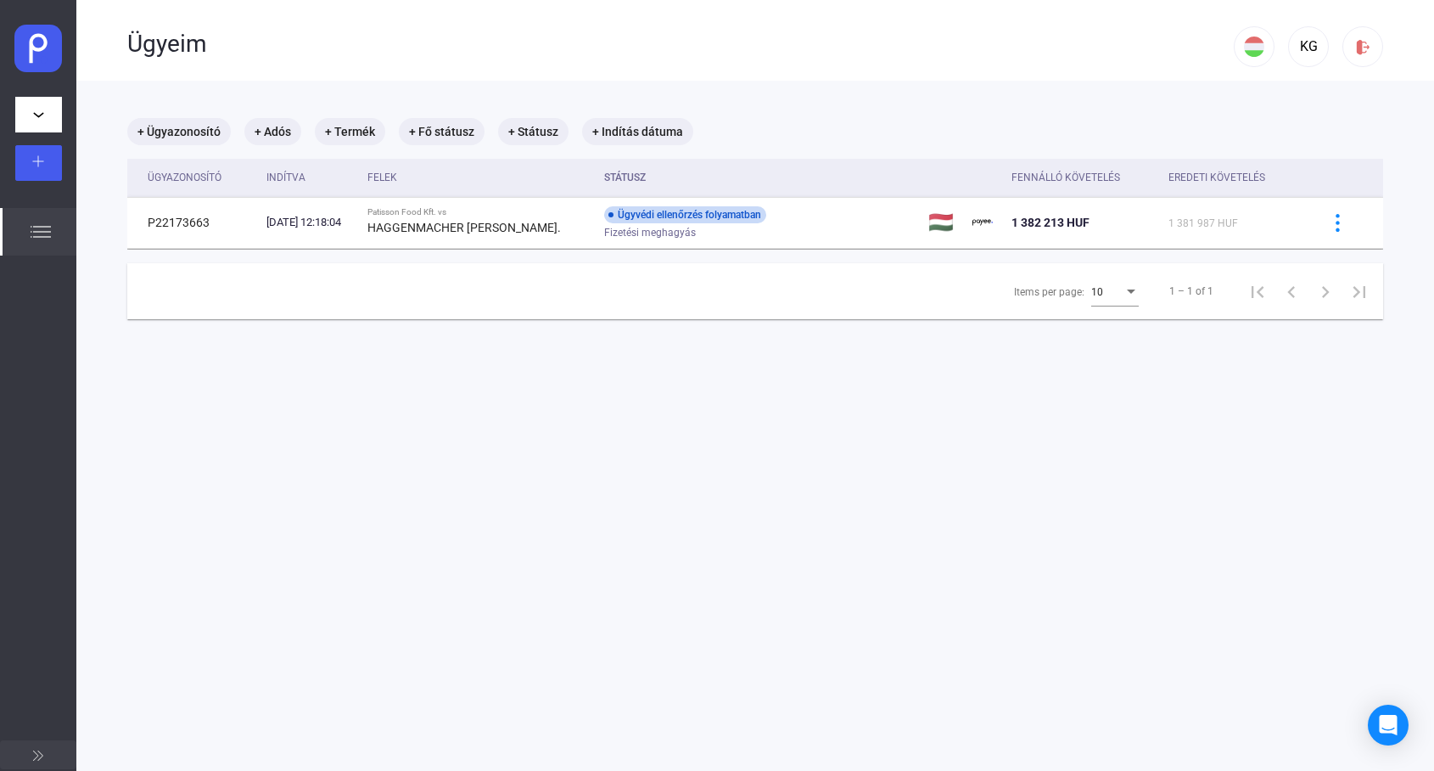
click at [35, 753] on img at bounding box center [38, 755] width 10 height 10
